Goal: Find specific page/section: Find specific page/section

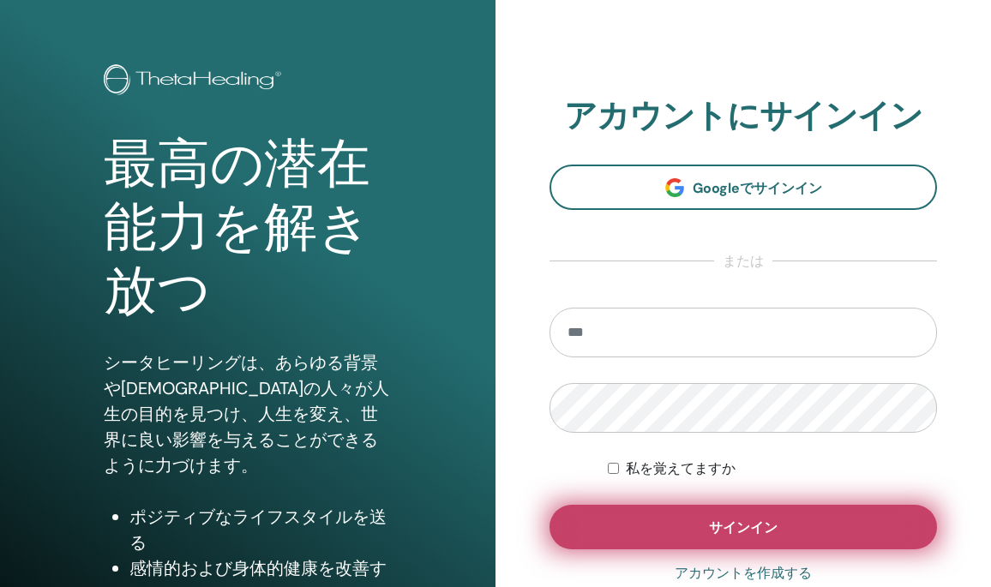
scroll to position [81, 0]
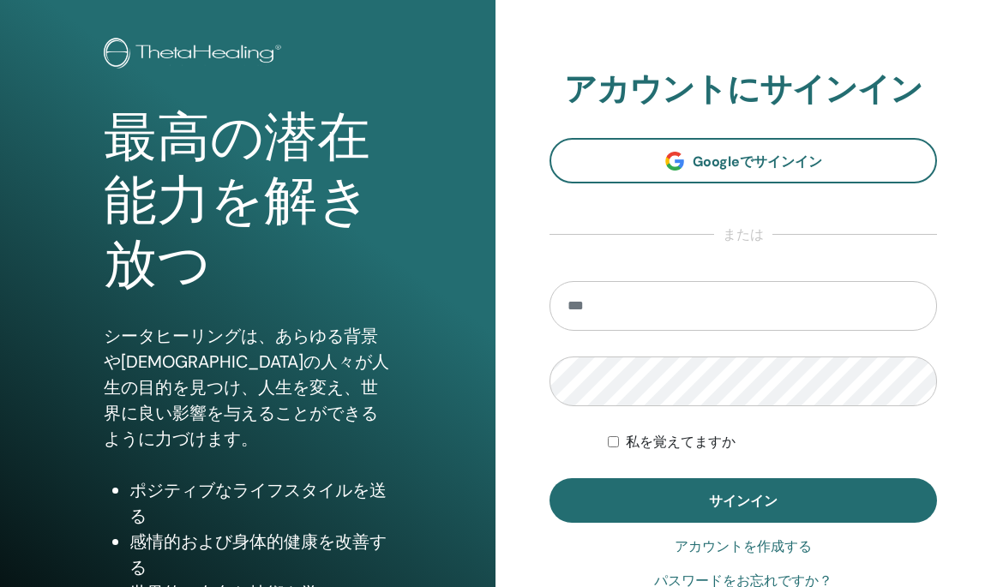
type input "**********"
click at [676, 445] on font "私を覚えてますか" at bounding box center [681, 442] width 110 height 16
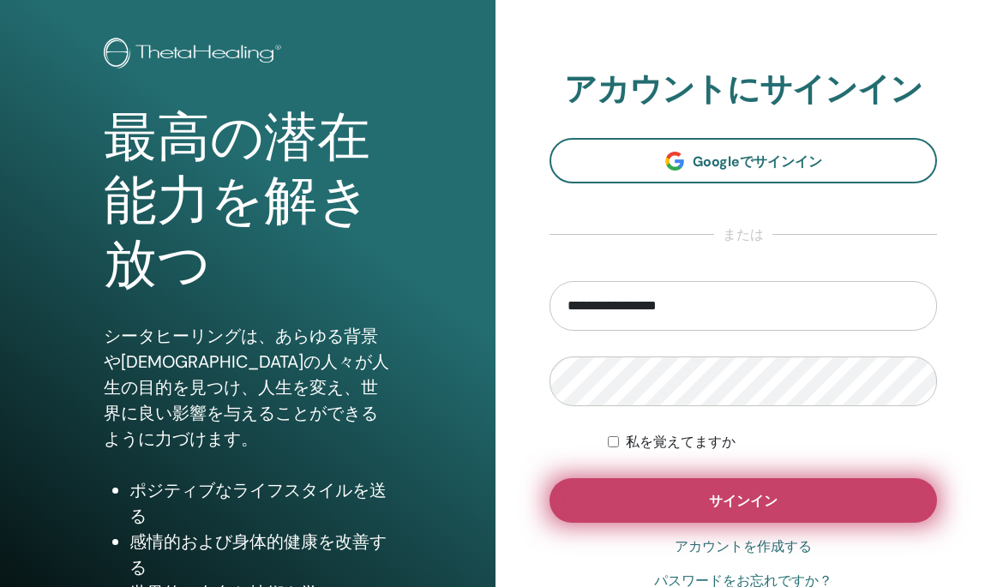
click at [695, 495] on button "サインイン" at bounding box center [744, 500] width 388 height 45
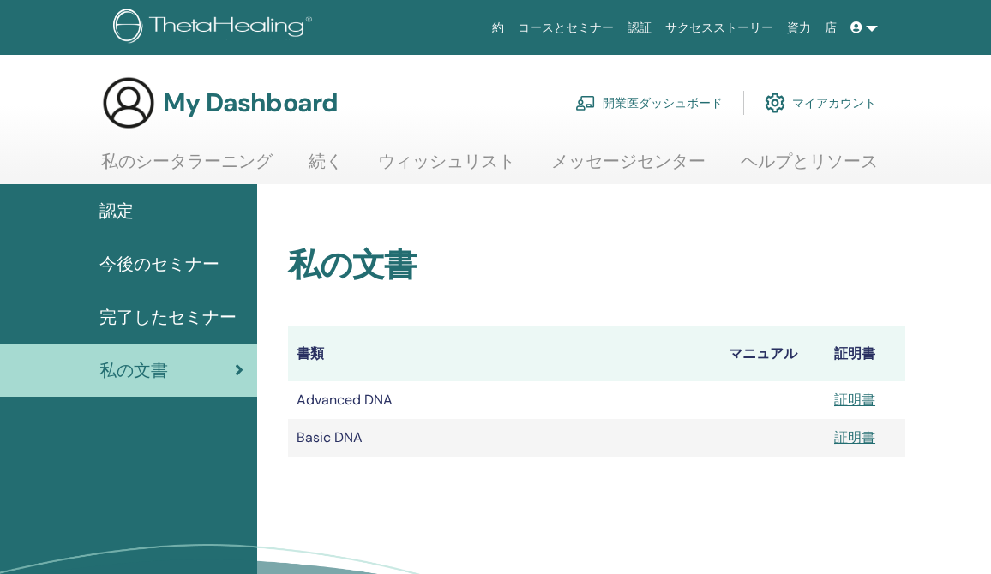
click at [216, 268] on span "今後のセミナー" at bounding box center [159, 264] width 120 height 26
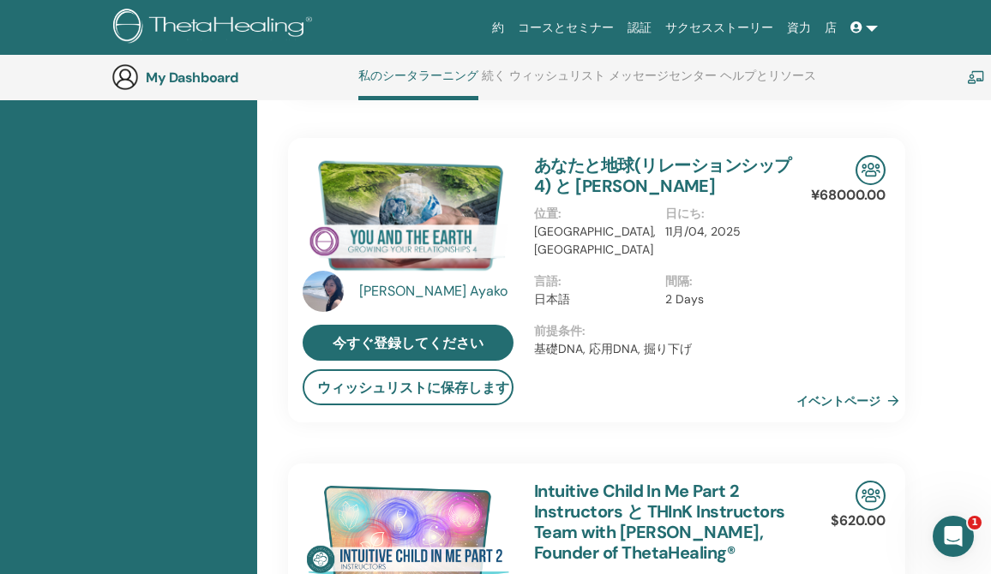
scroll to position [1168, 0]
